Goal: Transaction & Acquisition: Download file/media

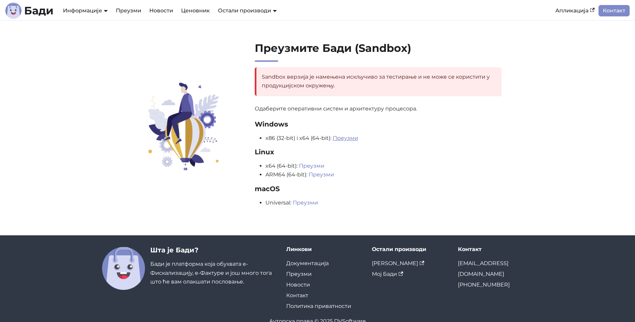
click at [303, 138] on link "Преузми" at bounding box center [345, 138] width 25 height 6
drag, startPoint x: 514, startPoint y: 83, endPoint x: 547, endPoint y: 58, distance: 42.0
click at [303, 58] on section "Преузмите Бади (Sandbox) Sandbox верзија је намењена искључиво за тестирање и н…" at bounding box center [317, 127] width 635 height 215
click at [303, 129] on p "Sandbox верзија је намењена искључиво за тестирање и не може се користити у про…" at bounding box center [378, 137] width 247 height 140
click at [303, 174] on li "ARM64 (64-bit): Преузми" at bounding box center [384, 174] width 236 height 9
